Goal: Information Seeking & Learning: Learn about a topic

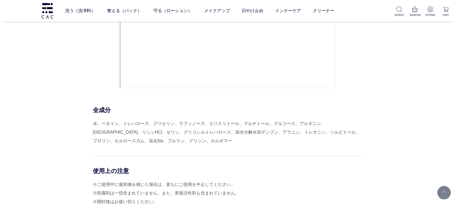
scroll to position [2600, 0]
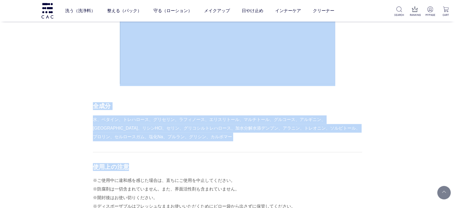
drag, startPoint x: 82, startPoint y: 114, endPoint x: 239, endPoint y: 143, distance: 160.0
click at [239, 143] on div "HOW TO USE STEP.1 洗浄料 洗う STEP.2 パック 整える STEP.3 ローション 守る 洗顔後の清潔な肌、またはお手入れの最後に顔全体…" at bounding box center [227, 83] width 269 height 604
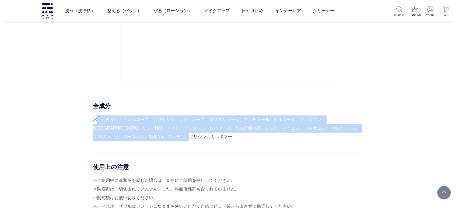
drag, startPoint x: 220, startPoint y: 139, endPoint x: 91, endPoint y: 108, distance: 132.2
click at [97, 109] on div "全成分 水、ベタイン、トレハロース、グリセリン、ラフィノース、エリスリトール、マルチトール、グルコース、アルギニン、キサンタンガム、リシンHCl、セリン、グリ…" at bounding box center [227, 121] width 269 height 39
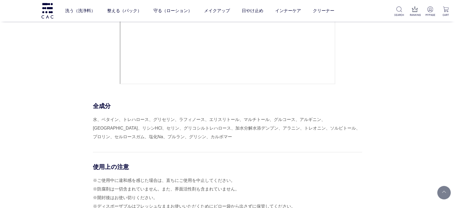
drag, startPoint x: 128, startPoint y: 144, endPoint x: 172, endPoint y: 115, distance: 53.0
click at [130, 145] on div "HOW TO USE STEP.1 洗浄料 洗う STEP.2 パック 整える STEP.3 ローション 守る 洗顔後の清潔な肌、またはお手入れの最後に顔全体…" at bounding box center [227, 83] width 269 height 604
click at [403, 15] on p "SEARCH" at bounding box center [399, 15] width 10 height 4
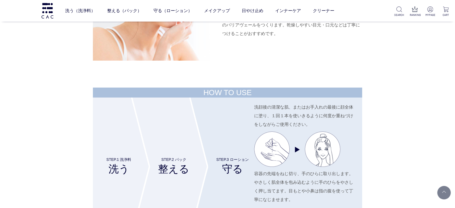
scroll to position [2271, 0]
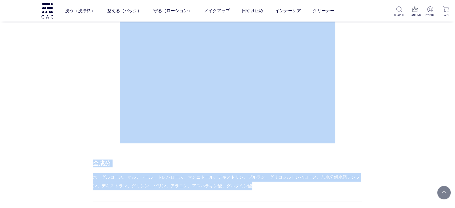
drag, startPoint x: 262, startPoint y: 187, endPoint x: 83, endPoint y: 178, distance: 179.7
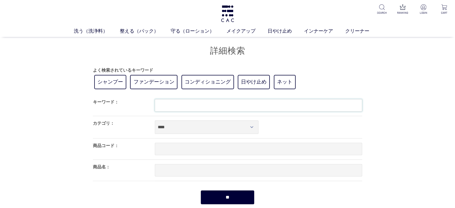
click at [164, 104] on input "text" at bounding box center [258, 105] width 207 height 12
type input "******"
click at [200, 190] on input "**" at bounding box center [227, 197] width 54 height 14
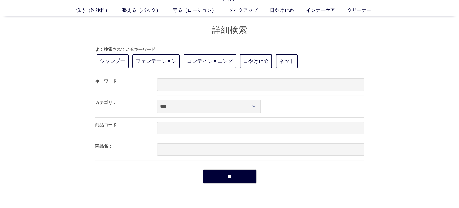
scroll to position [30, 0]
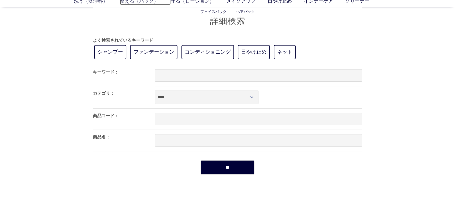
click at [151, 3] on link "整える（パック）" at bounding box center [145, 1] width 51 height 7
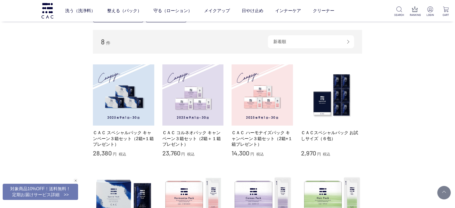
scroll to position [149, 0]
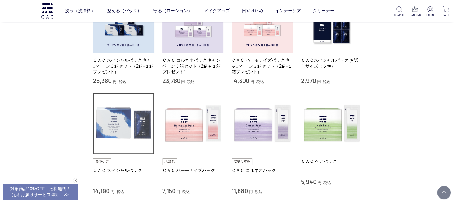
click at [128, 137] on img at bounding box center [123, 123] width 61 height 61
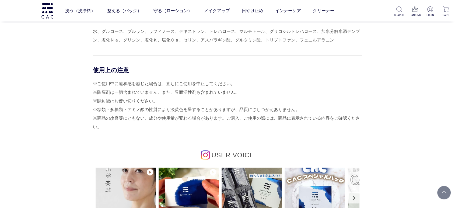
scroll to position [2391, 0]
